Goal: Task Accomplishment & Management: Manage account settings

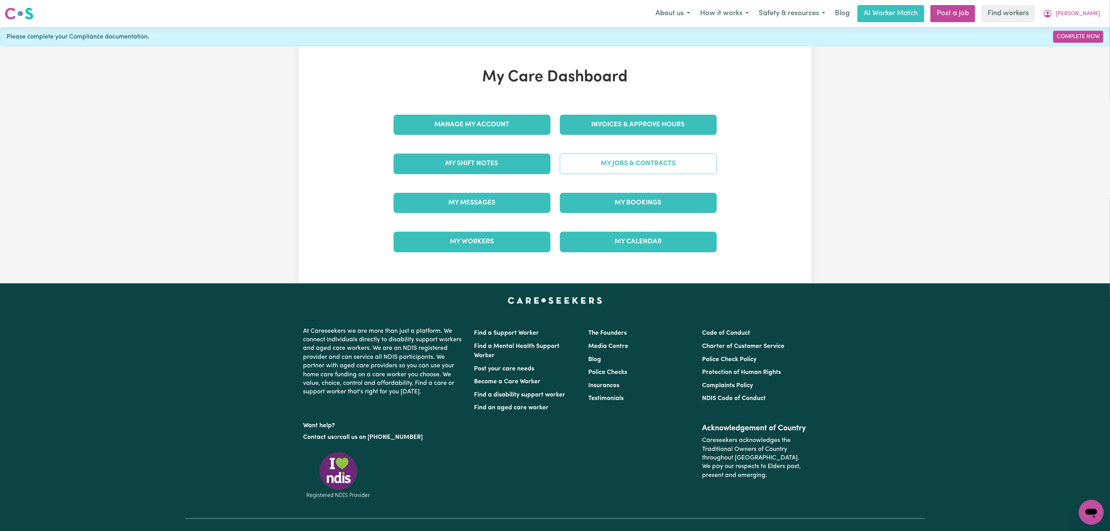
click at [620, 162] on link "My Jobs & Contracts" at bounding box center [638, 163] width 157 height 20
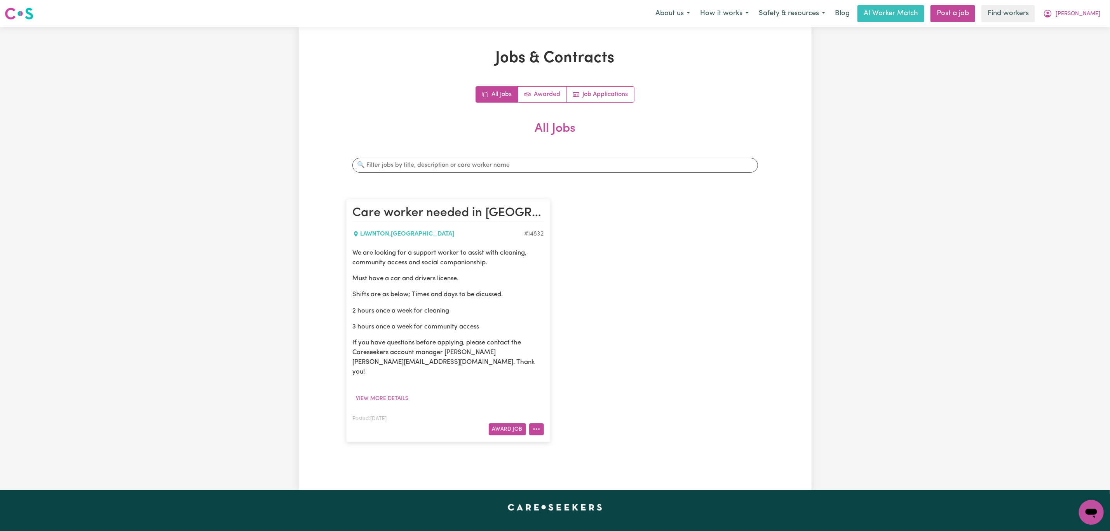
click at [535, 425] on icon "More options" at bounding box center [537, 429] width 8 height 8
click at [562, 444] on link "Hide Job" at bounding box center [559, 448] width 61 height 16
click at [1091, 14] on span "Janice" at bounding box center [1077, 14] width 45 height 9
click at [1071, 41] on link "Logout" at bounding box center [1073, 44] width 61 height 15
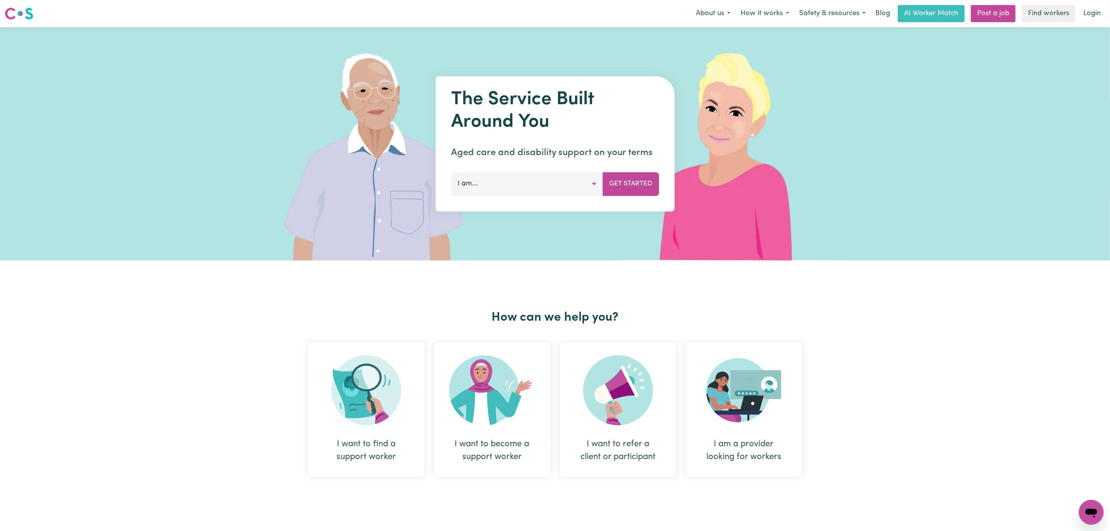
click at [1088, 12] on link "Login" at bounding box center [1091, 13] width 27 height 17
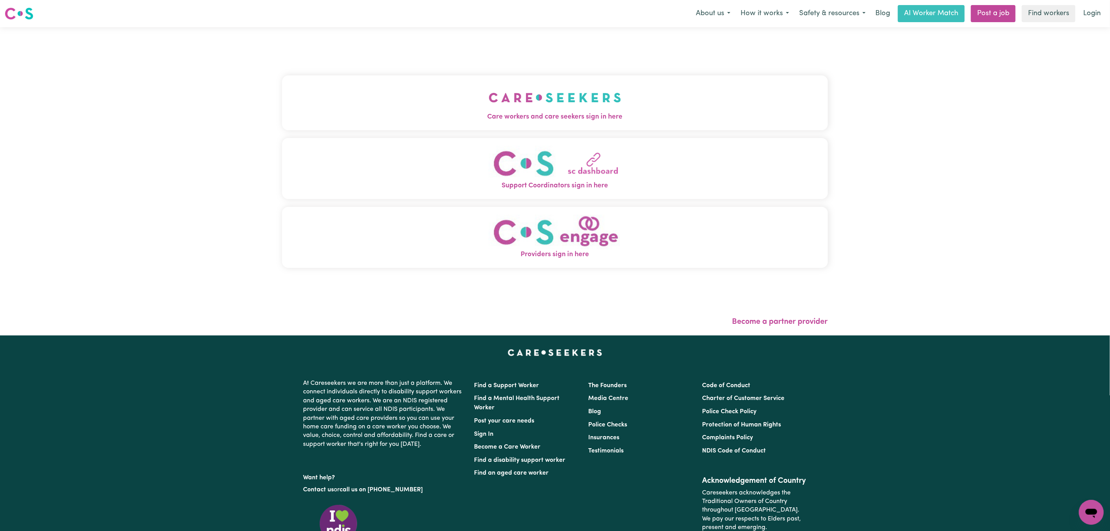
click at [415, 114] on span "Care workers and care seekers sign in here" at bounding box center [555, 117] width 546 height 10
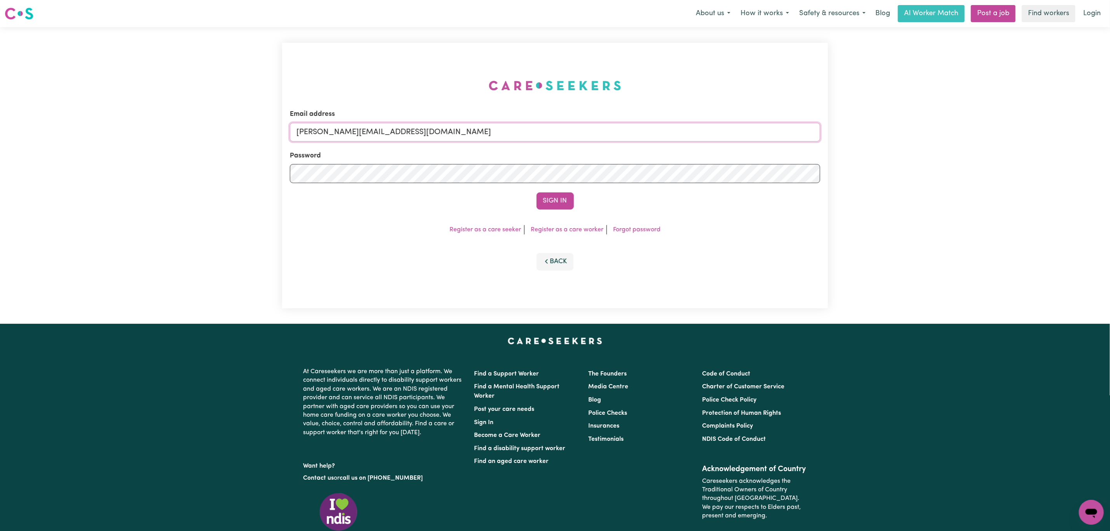
click at [339, 136] on input "mikayla+engage@careseekers.com.au" at bounding box center [555, 132] width 530 height 19
drag, startPoint x: 337, startPoint y: 135, endPoint x: 548, endPoint y: 126, distance: 211.1
click at [548, 124] on input "superuser~mikayla@careseekers.com.au" at bounding box center [555, 132] width 530 height 19
type input "superuser~nikkimain2@gmail.com"
click at [546, 191] on form "Email address superuser~nikkimain2@gmail.com Password Sign In" at bounding box center [555, 159] width 530 height 100
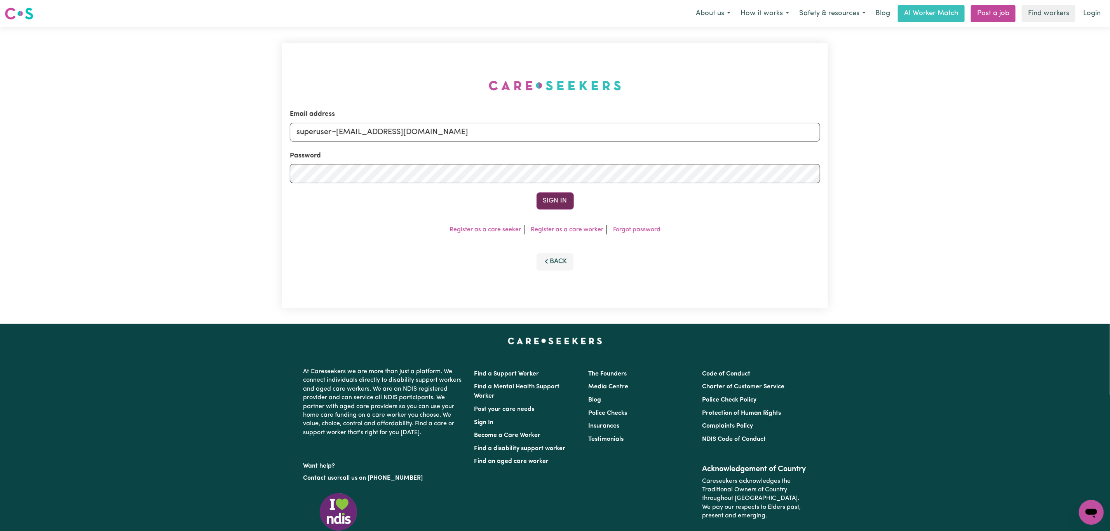
click at [546, 195] on button "Sign In" at bounding box center [554, 200] width 37 height 17
